Goal: Use online tool/utility: Utilize a website feature to perform a specific function

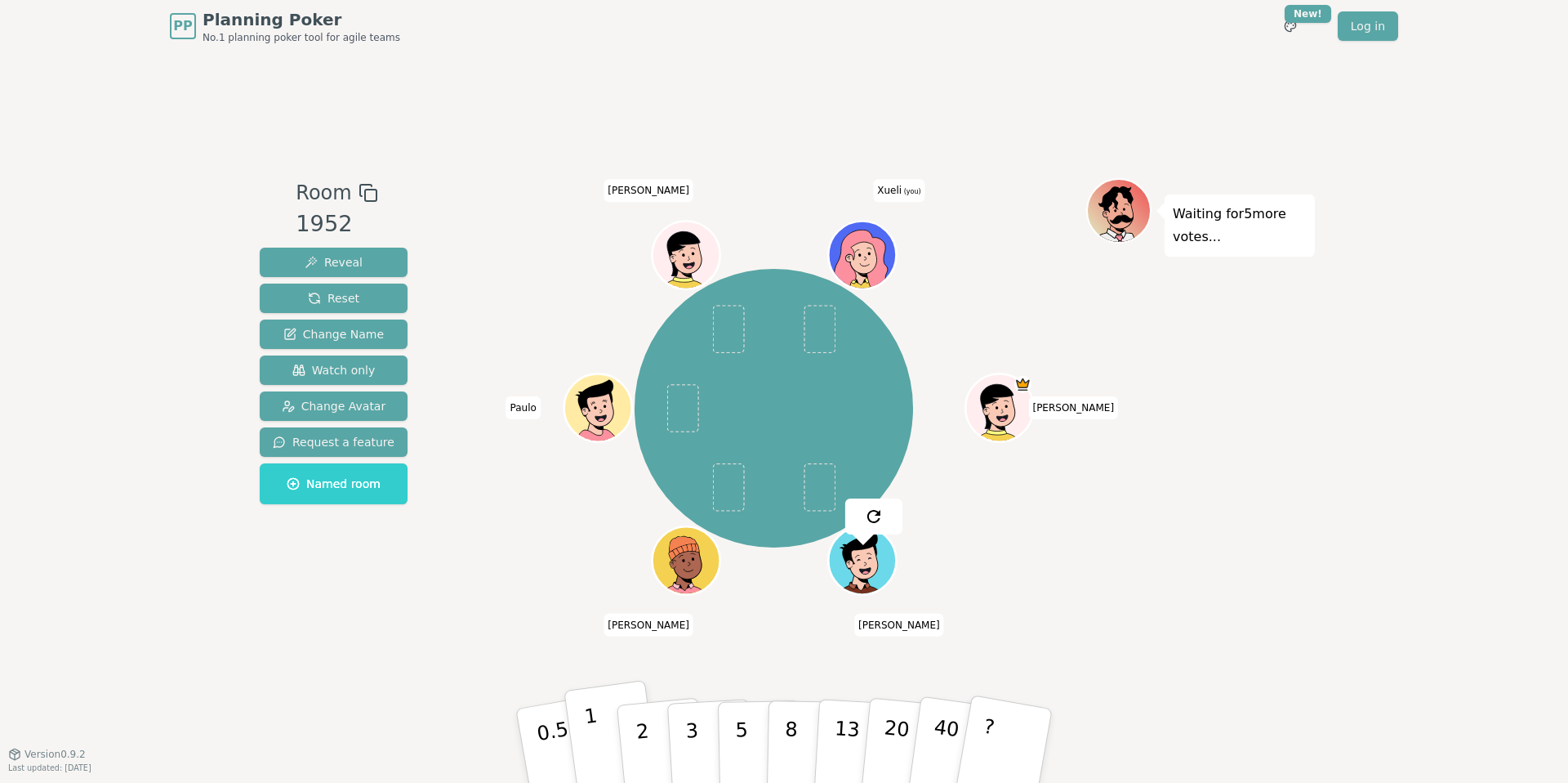
click at [595, 767] on p "1" at bounding box center [595, 748] width 25 height 89
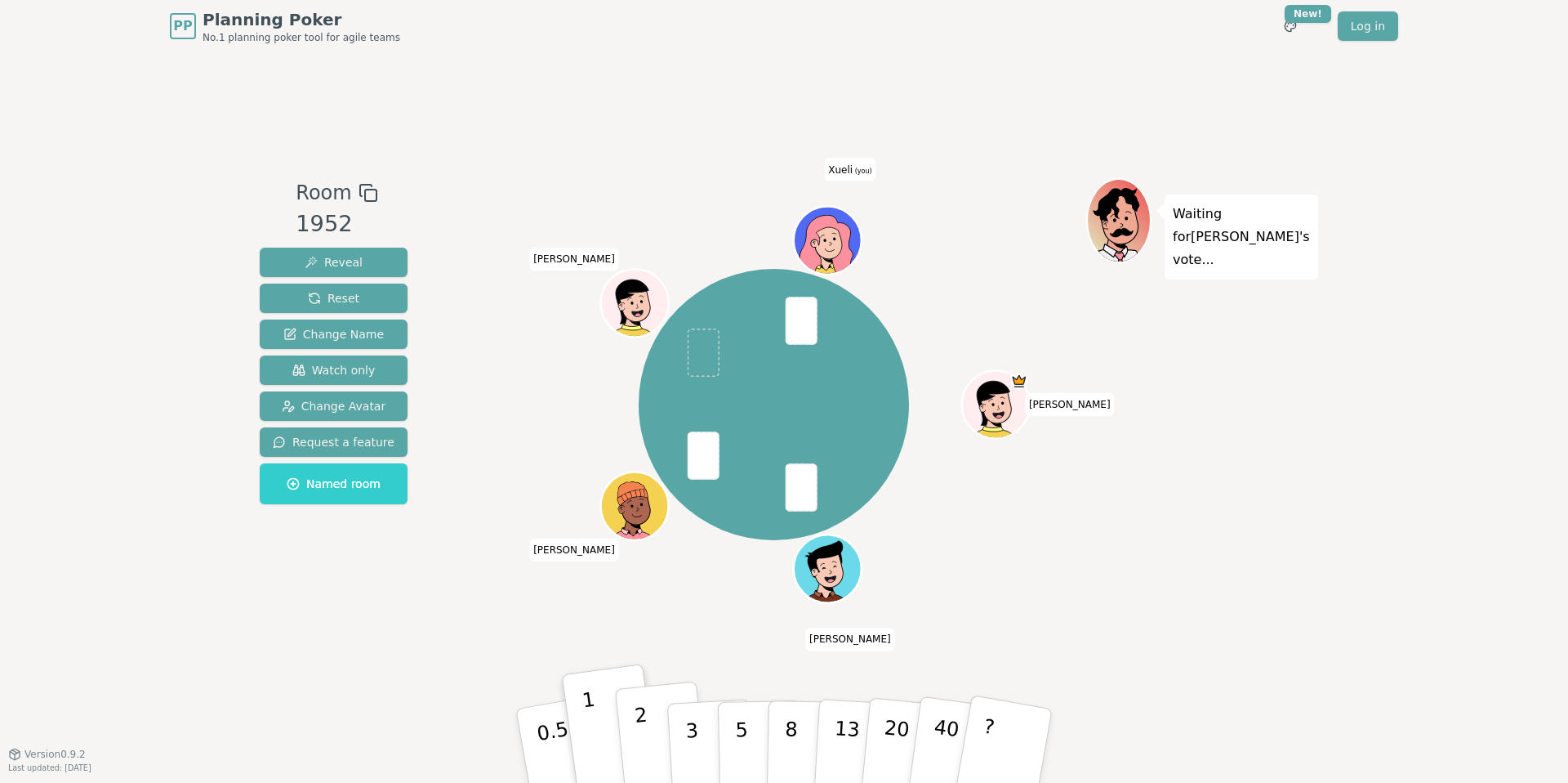
click at [628, 730] on button "2" at bounding box center [661, 746] width 93 height 130
click at [646, 698] on button "2" at bounding box center [661, 746] width 93 height 130
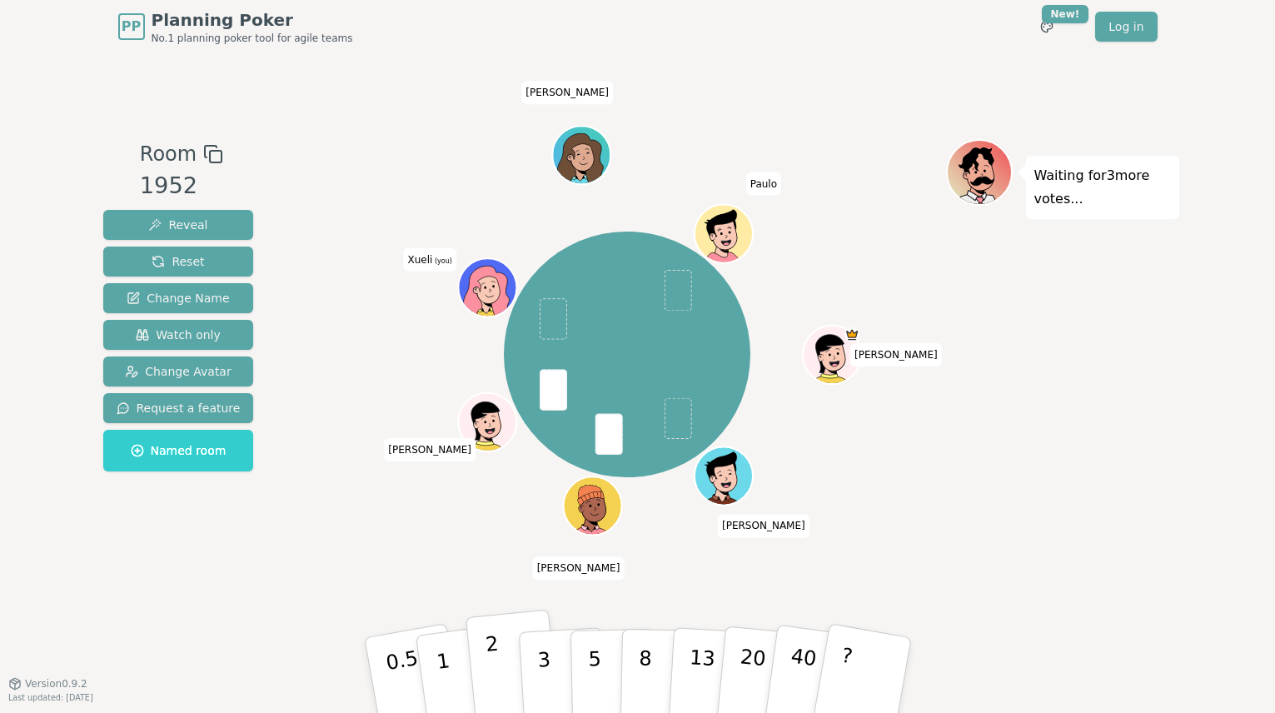
click at [499, 648] on button "2" at bounding box center [512, 675] width 95 height 132
click at [450, 652] on button "1" at bounding box center [462, 675] width 99 height 135
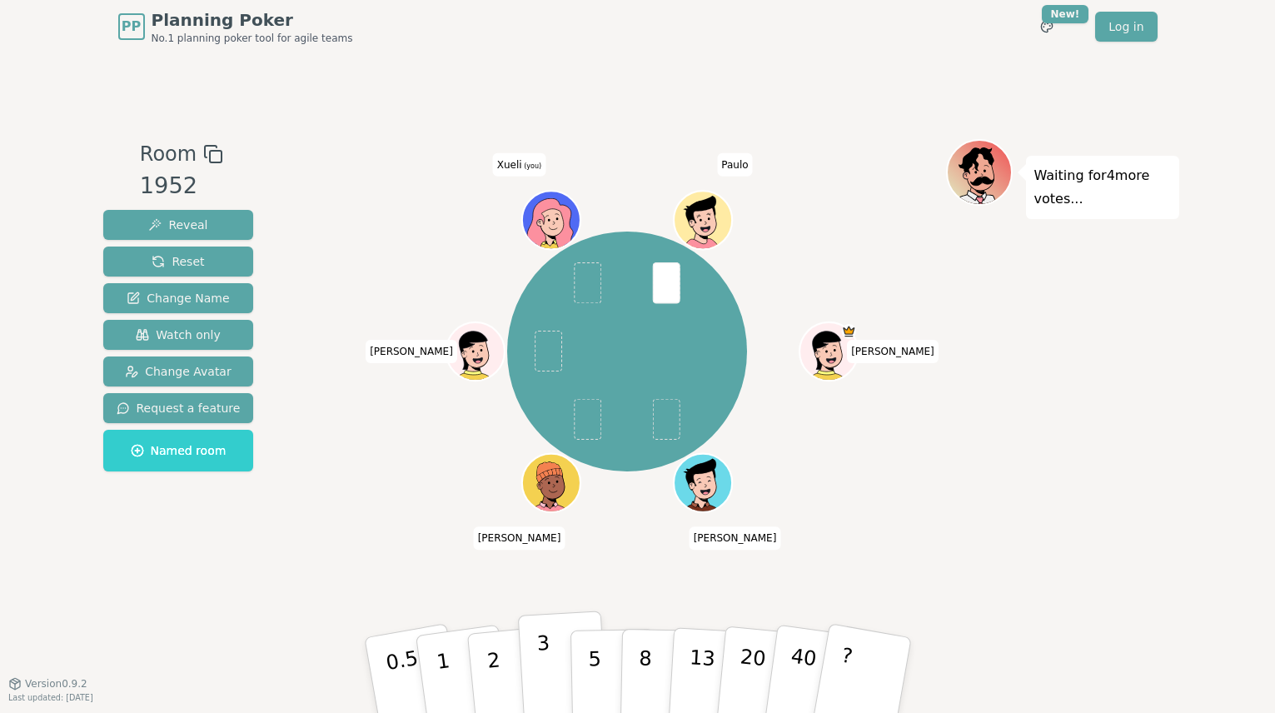
click at [539, 651] on p "3" at bounding box center [544, 676] width 18 height 91
click at [507, 652] on button "2" at bounding box center [512, 675] width 95 height 132
click at [456, 649] on button "1" at bounding box center [462, 675] width 99 height 135
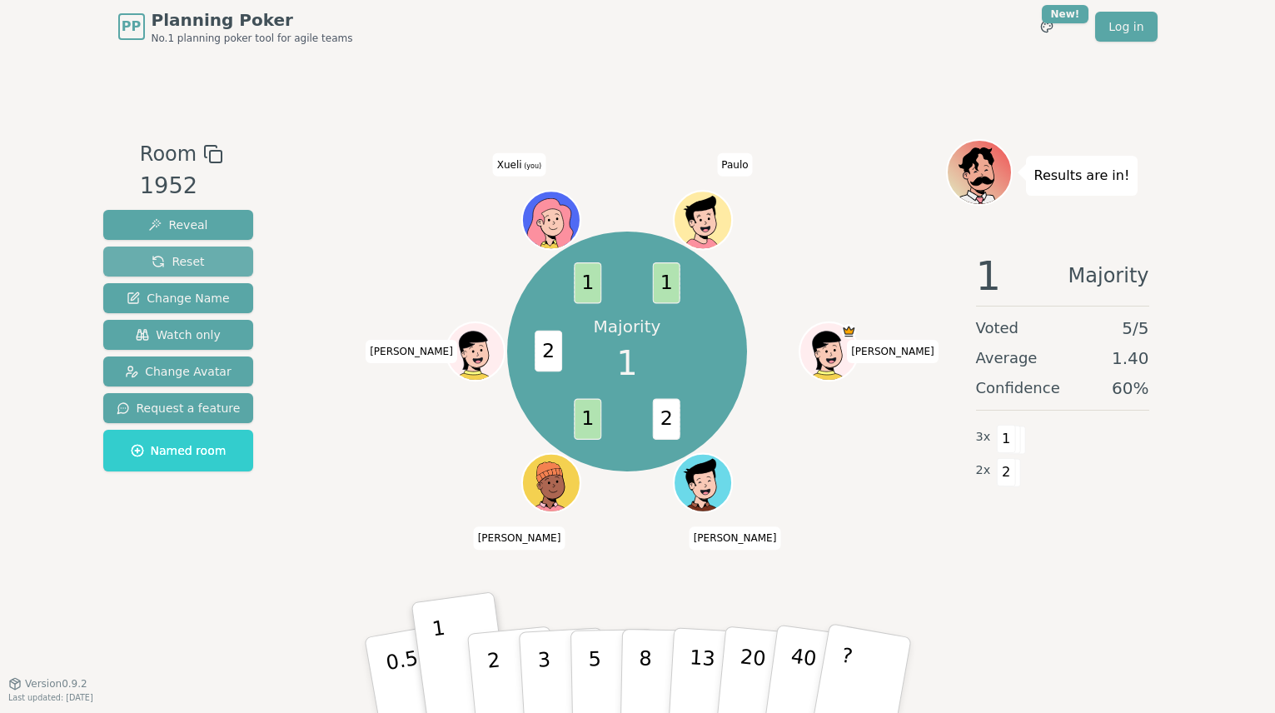
click at [161, 265] on span "Reset" at bounding box center [178, 261] width 52 height 17
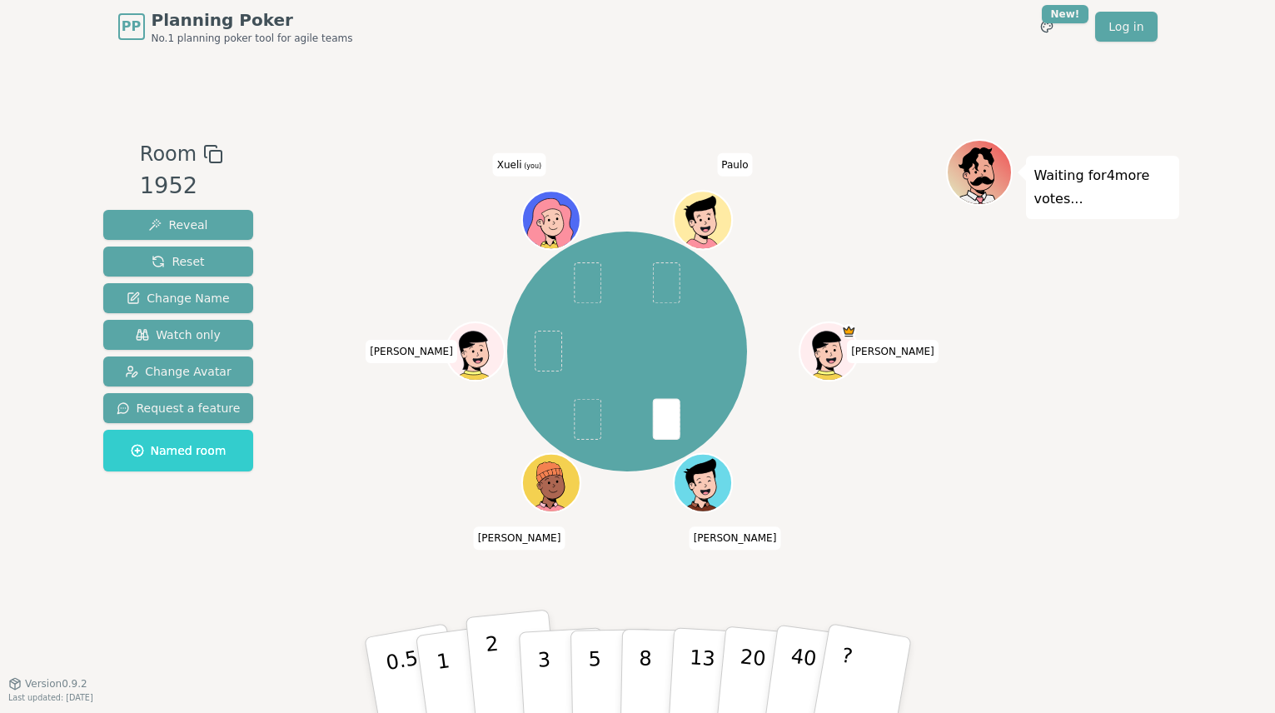
click at [497, 642] on button "2" at bounding box center [512, 675] width 95 height 132
click at [438, 650] on p "1" at bounding box center [444, 677] width 25 height 91
click at [972, 456] on div "Waiting for 3 more votes..." at bounding box center [1062, 368] width 233 height 458
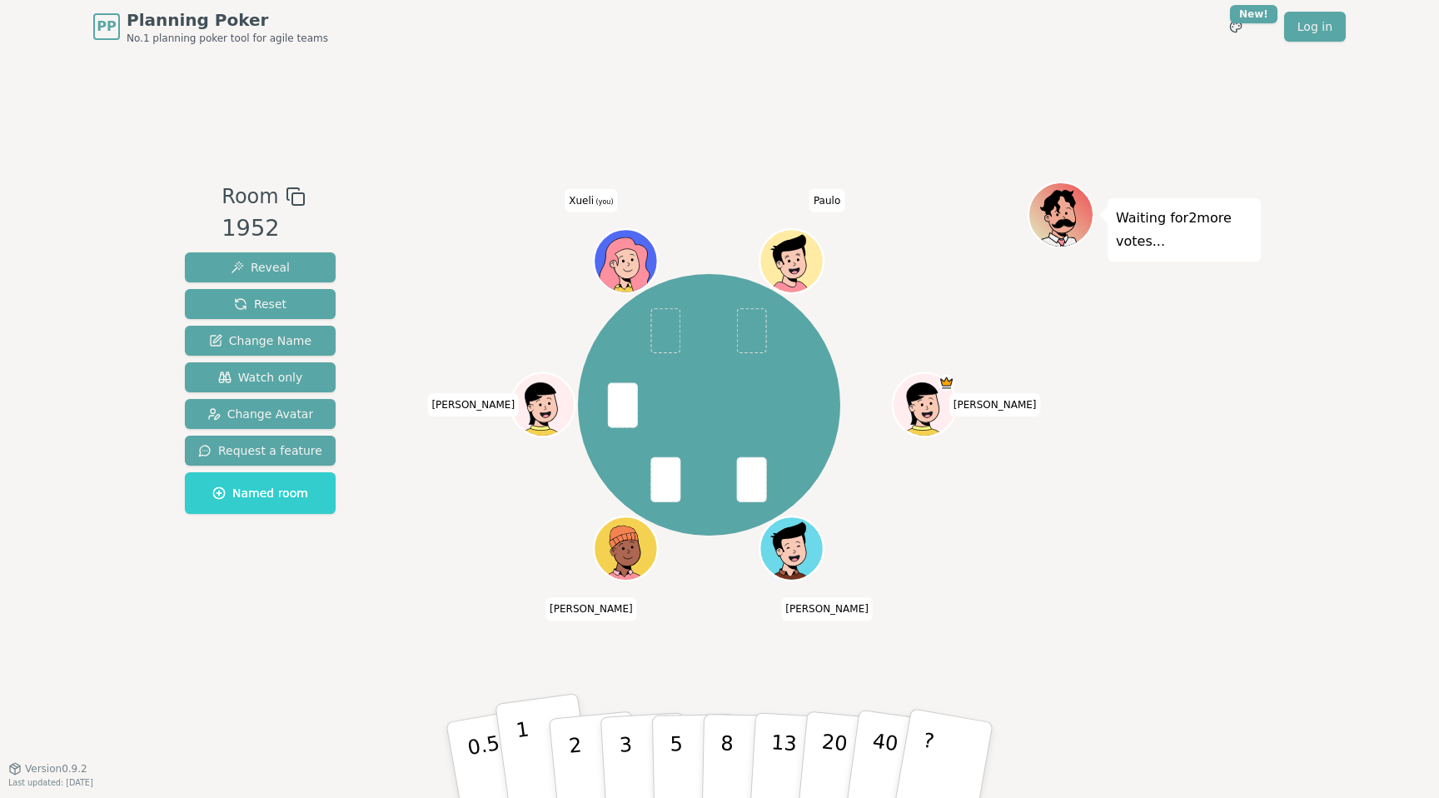
click at [544, 747] on button "1" at bounding box center [543, 760] width 99 height 135
click at [1036, 554] on div "Waiting for [PERSON_NAME] 's vote..." at bounding box center [1143, 410] width 233 height 458
